Goal: Transaction & Acquisition: Purchase product/service

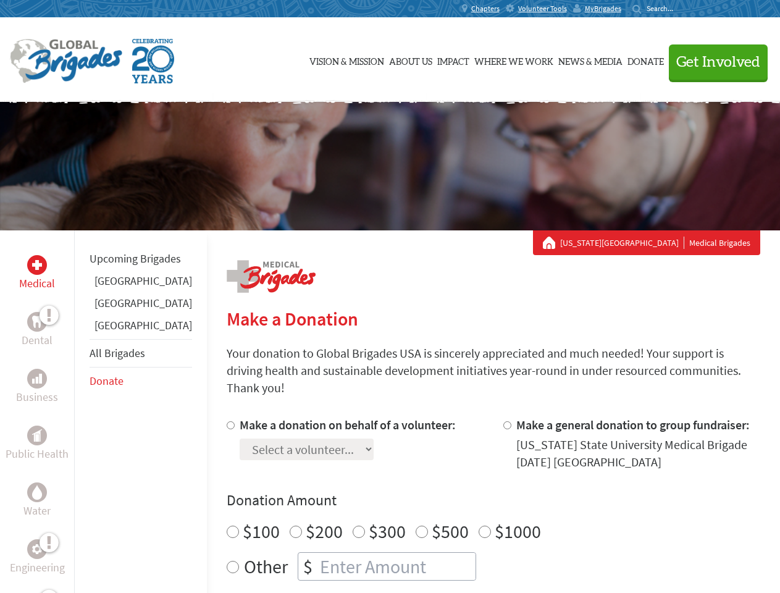
click at [682, 9] on div "Search for:" at bounding box center [657, 9] width 49 height 10
click at [713, 62] on span "Get Involved" at bounding box center [719, 62] width 84 height 15
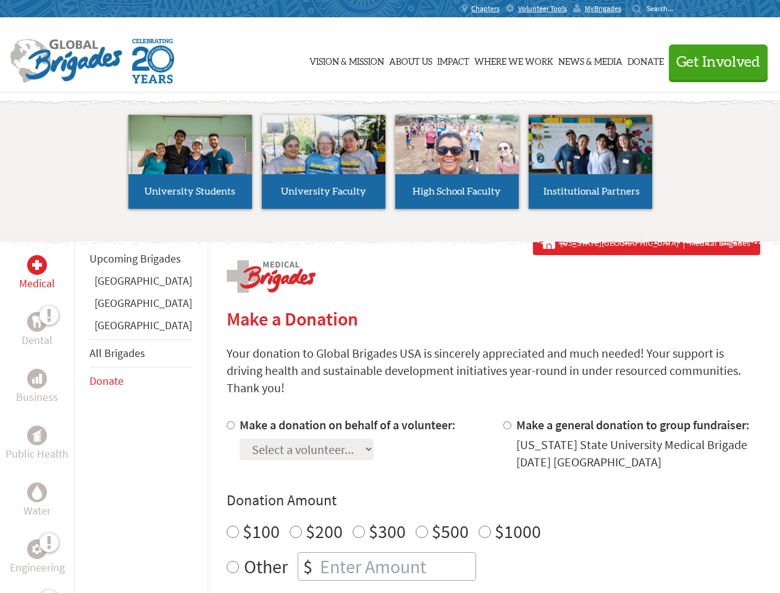
click at [390, 166] on li "High School Faculty" at bounding box center [456, 162] width 133 height 114
click at [82, 411] on div "Upcoming Brigades [GEOGRAPHIC_DATA] [GEOGRAPHIC_DATA] [GEOGRAPHIC_DATA] All Bri…" at bounding box center [140, 526] width 133 height 593
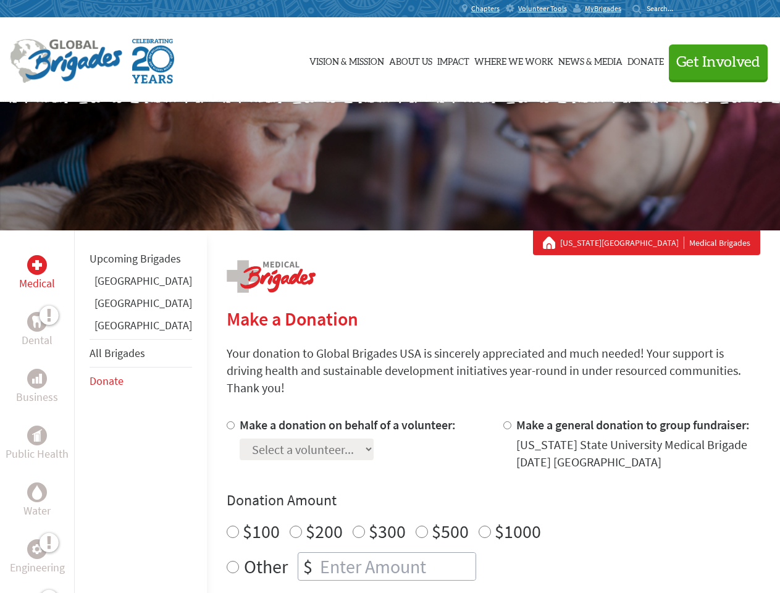
click at [472, 496] on div "Donation Amount $100 $200 $300 $500 $1000 Other $" at bounding box center [494, 536] width 534 height 90
click at [227, 421] on input "Make a donation on behalf of a volunteer:" at bounding box center [231, 425] width 8 height 8
radio input "true"
click at [504, 421] on input "Make a general donation to group fundraiser:" at bounding box center [508, 425] width 8 height 8
radio input "true"
